Goal: Task Accomplishment & Management: Use online tool/utility

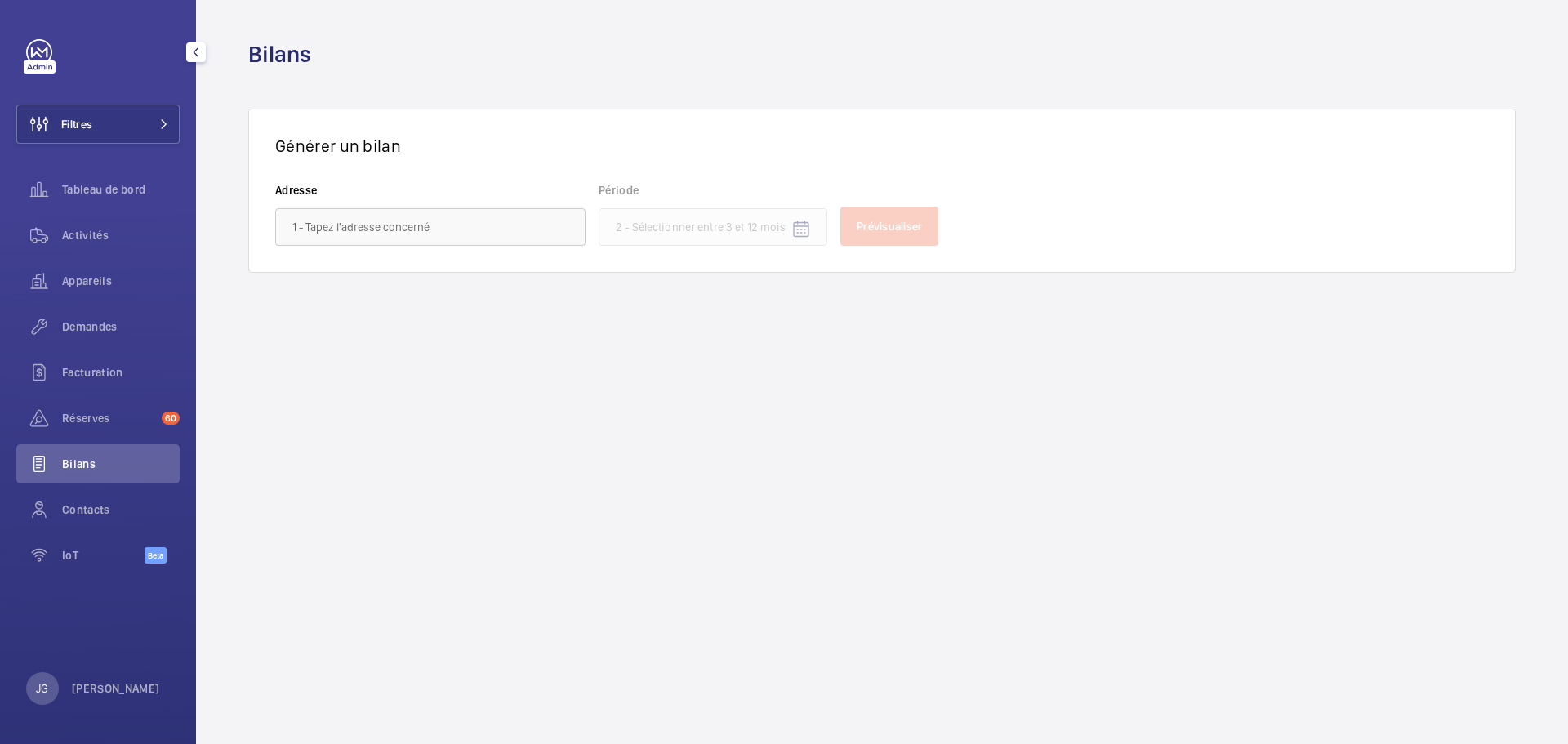
click at [91, 590] on div "Filtres Tableau de bord Activités Appareils Demandes Facturation Réserves 60 Bi…" at bounding box center [97, 372] width 196 height 744
click at [87, 547] on div "IoT Beta" at bounding box center [98, 555] width 163 height 39
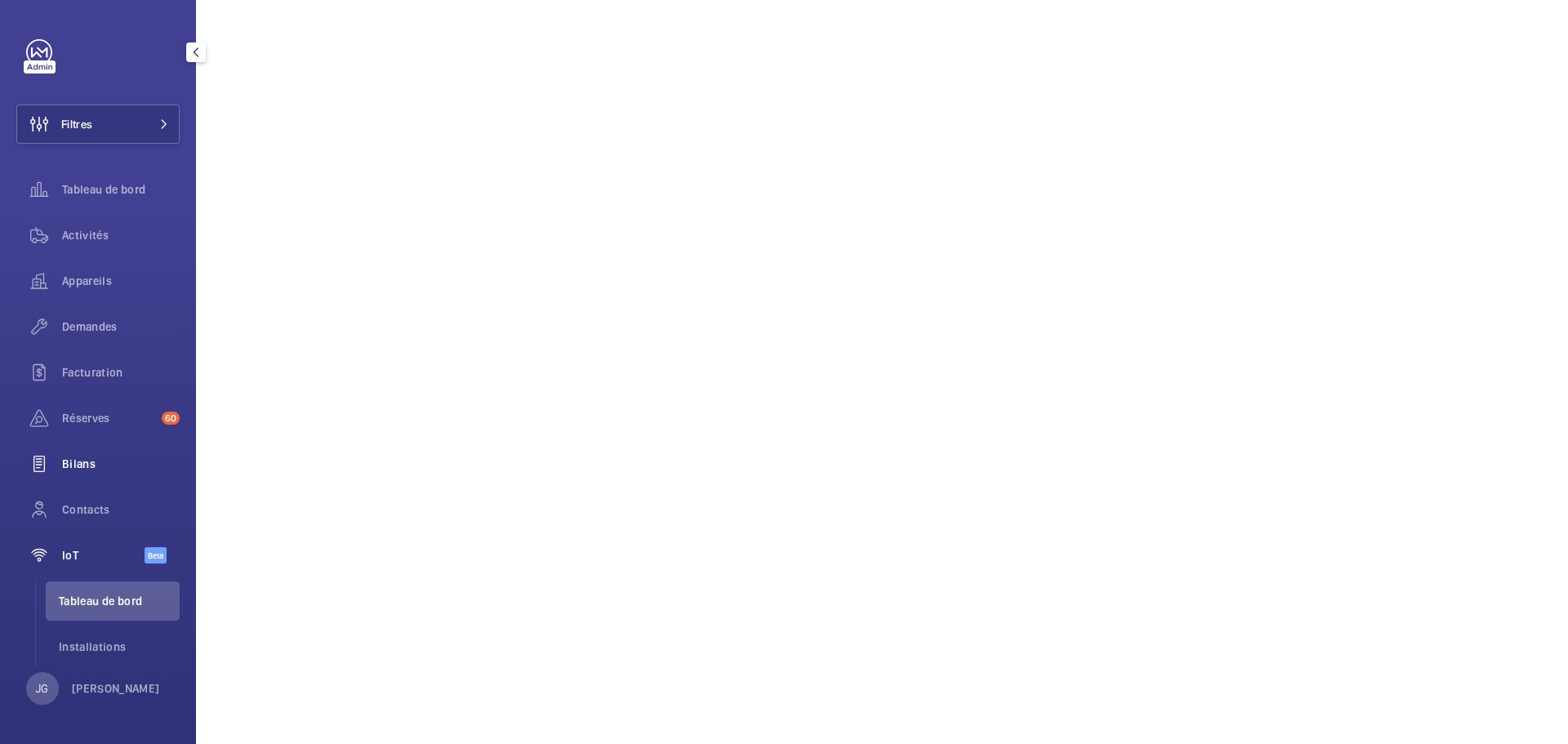
click at [101, 456] on span "Bilans" at bounding box center [121, 463] width 118 height 17
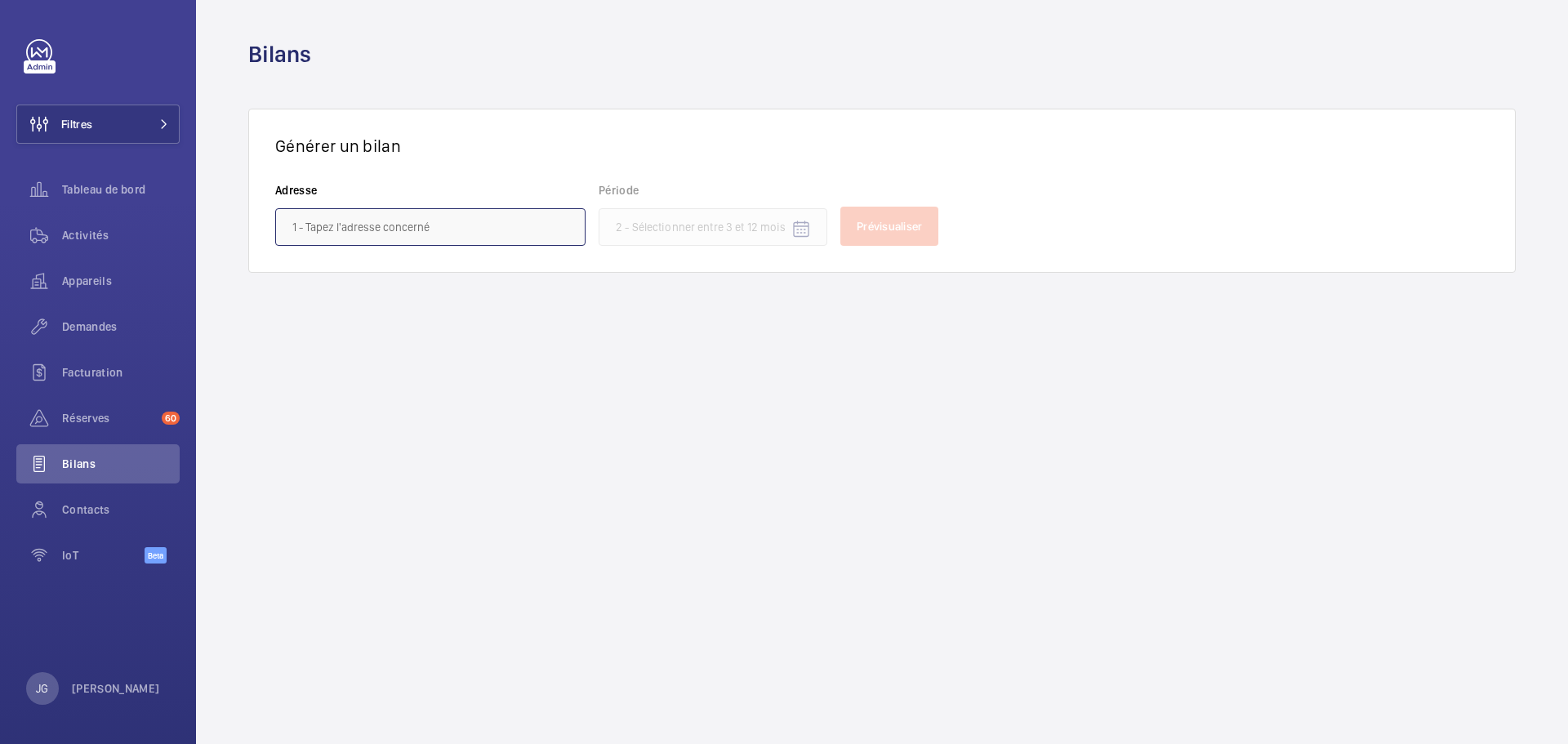
click at [464, 229] on input "text" at bounding box center [431, 226] width 311 height 38
click at [448, 281] on span "Bachelard - [STREET_ADDRESS]" at bounding box center [370, 274] width 156 height 17
type input "Bachelard - [STREET_ADDRESS]"
click at [746, 228] on input at bounding box center [712, 226] width 229 height 38
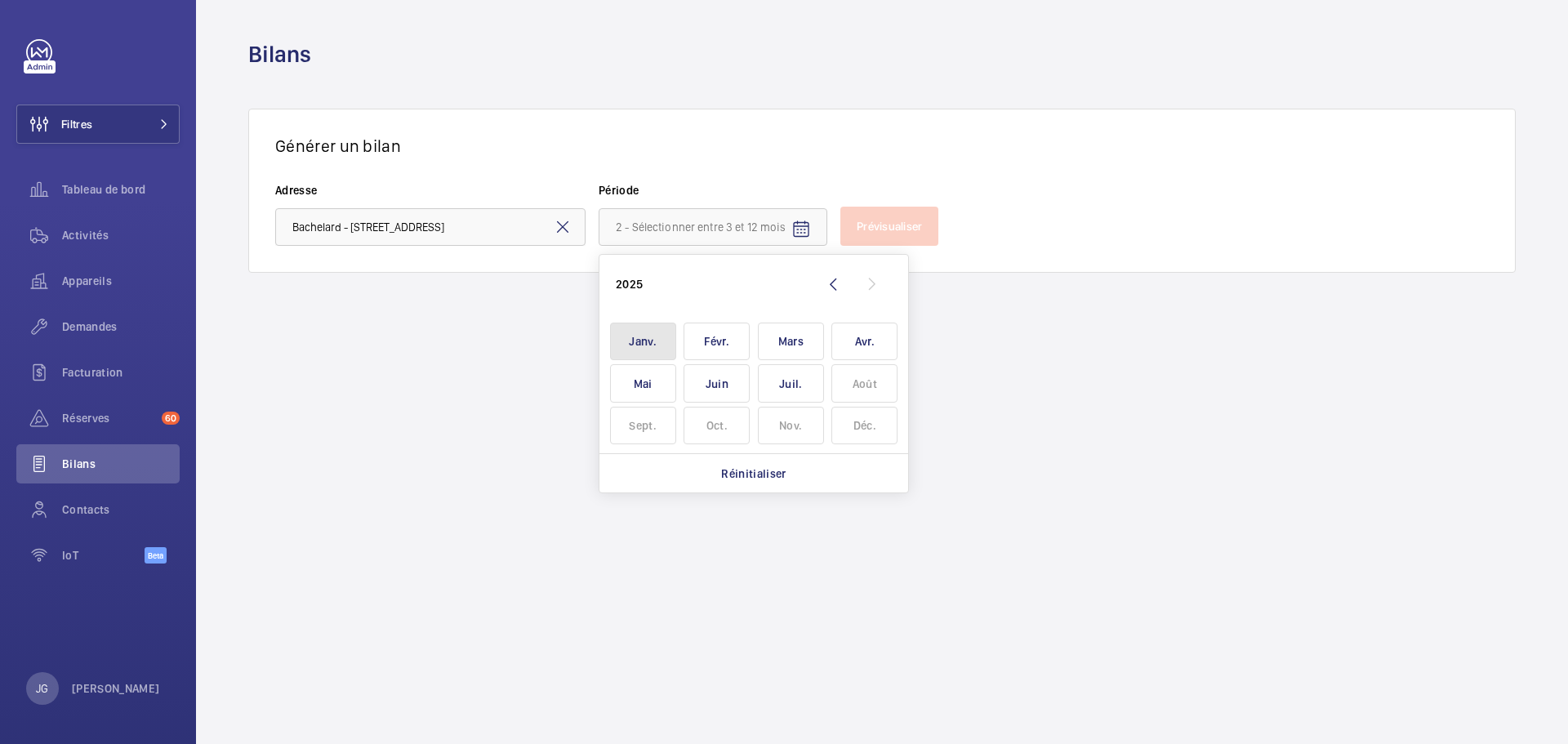
click at [641, 339] on span "Janv." at bounding box center [642, 342] width 66 height 39
click at [770, 336] on span "Mars" at bounding box center [791, 342] width 66 height 39
type input "[DATE] - [DATE]"
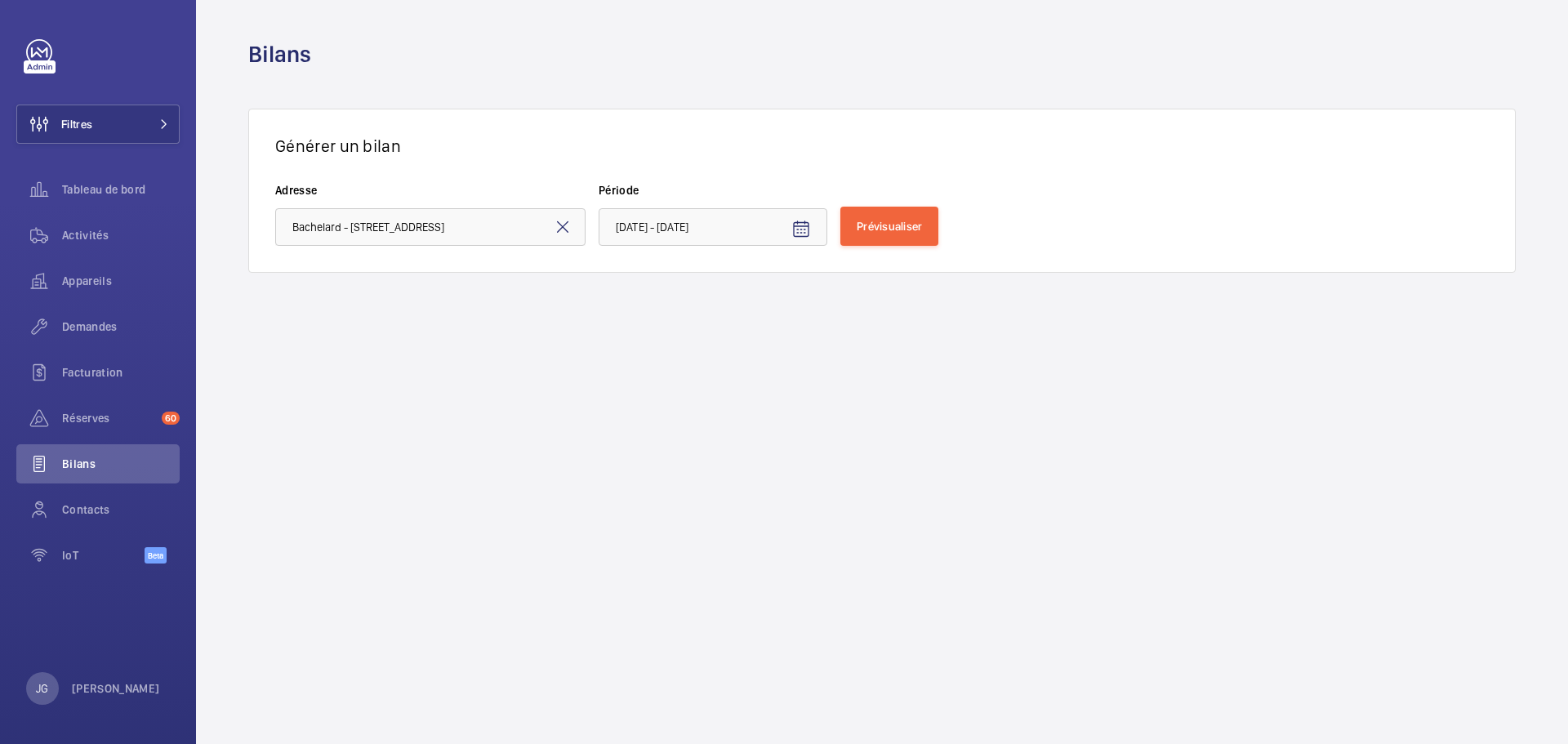
click at [875, 195] on form "Adresse Bachelard - [STREET_ADDRESS][GEOGRAPHIC_DATA] [DATE] - [DATE] Prévisual…" at bounding box center [882, 214] width 1214 height 64
click at [890, 209] on button "Prévisualiser" at bounding box center [890, 225] width 98 height 39
